Goal: Navigation & Orientation: Find specific page/section

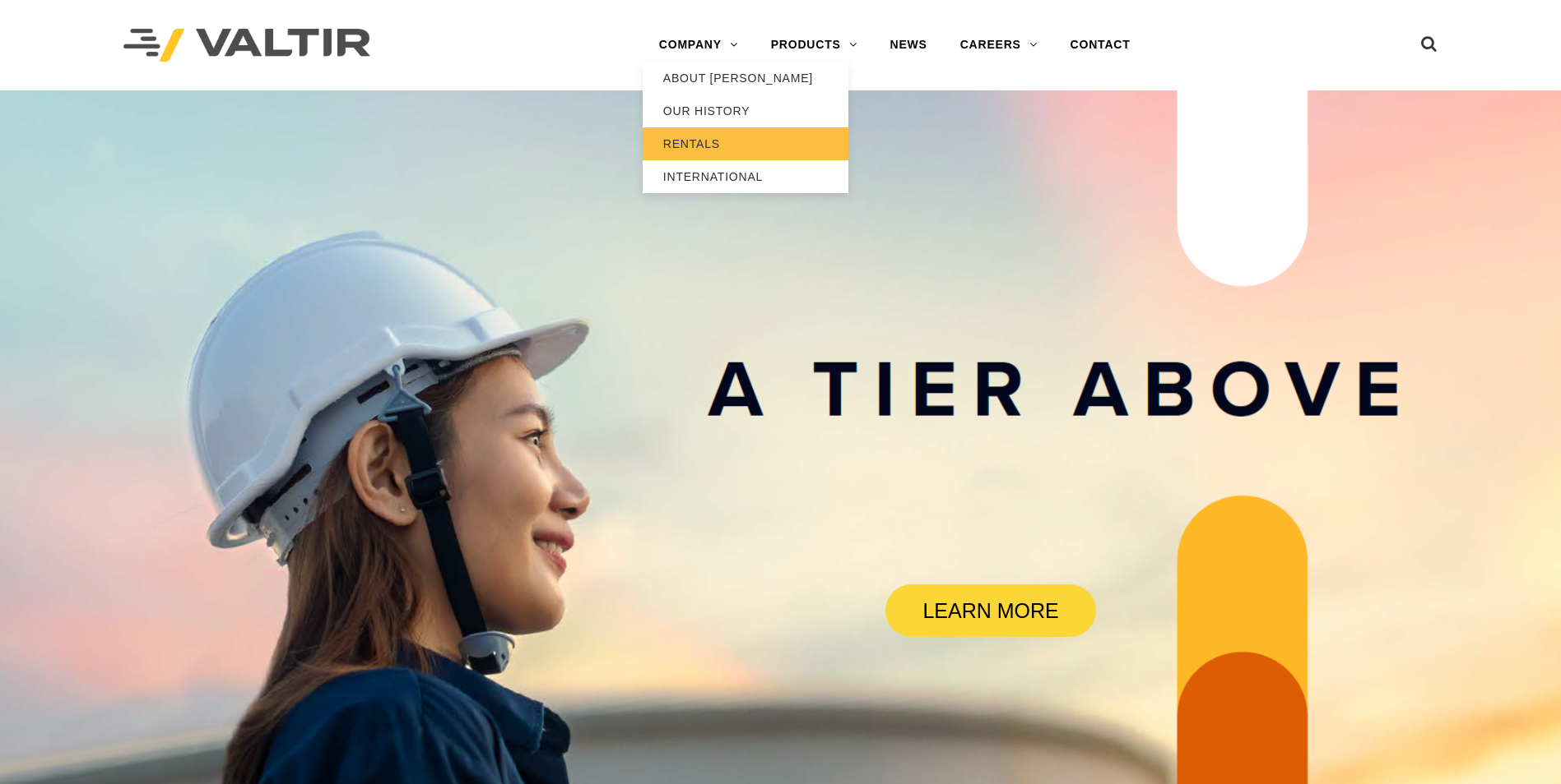
click at [719, 147] on link "RENTALS" at bounding box center [746, 144] width 206 height 33
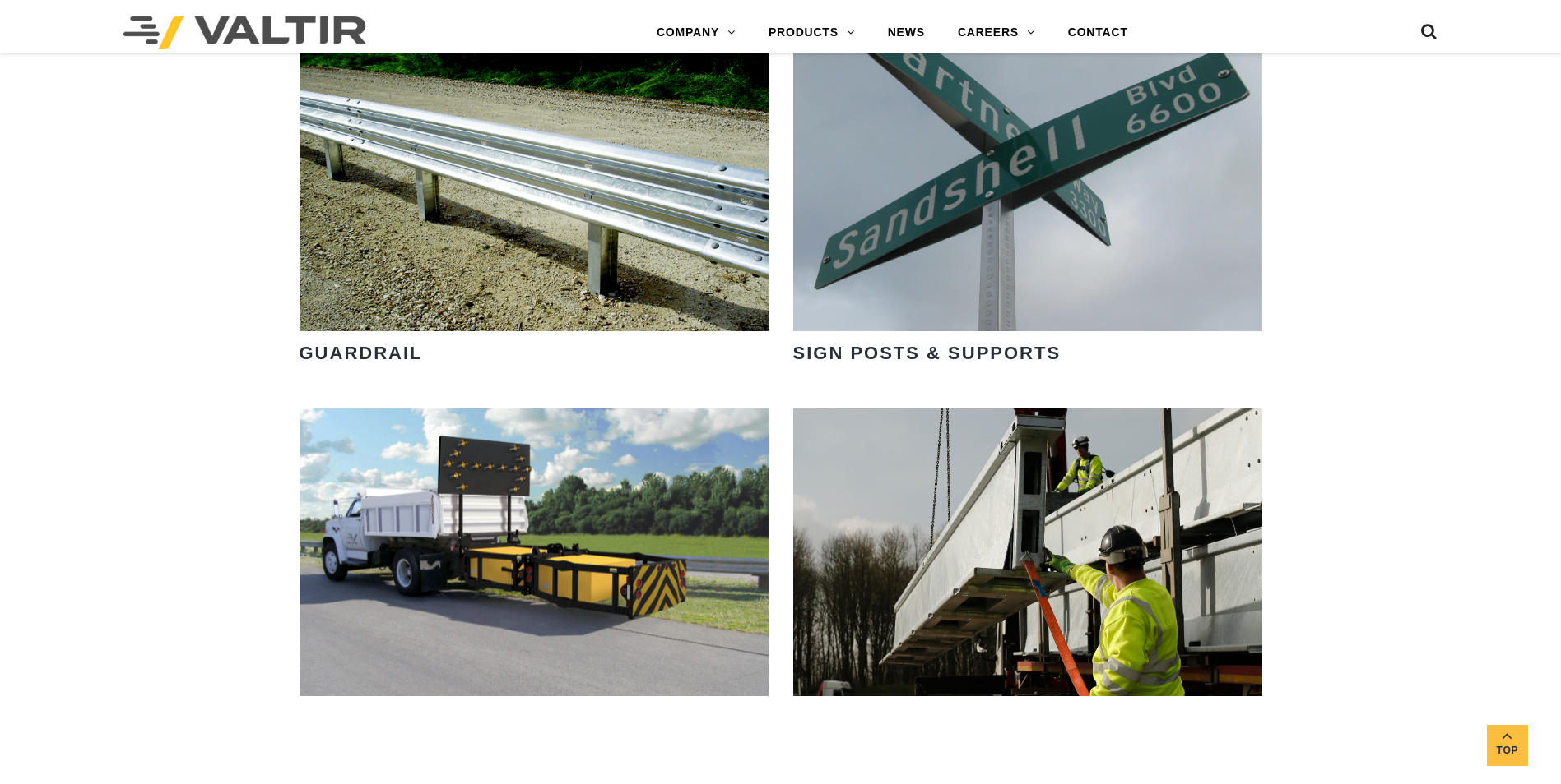
scroll to position [1398, 0]
